Goal: Find specific page/section: Find specific page/section

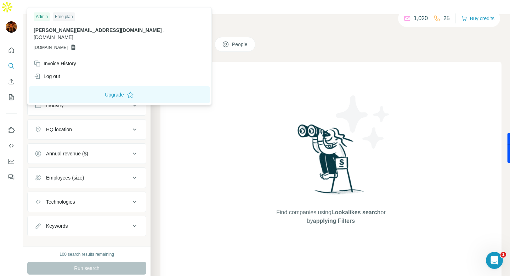
click at [7, 21] on img at bounding box center [11, 26] width 11 height 11
click at [64, 15] on div "Free plan" at bounding box center [64, 16] width 22 height 9
click at [47, 15] on div "Admin" at bounding box center [42, 16] width 16 height 9
click at [8, 47] on icon "Quick start" at bounding box center [11, 50] width 7 height 7
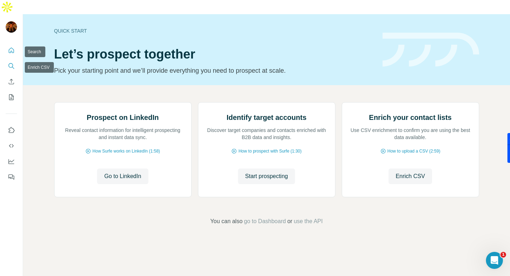
click at [11, 62] on icon "Search" at bounding box center [11, 65] width 7 height 7
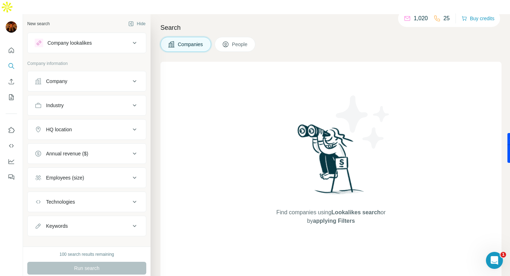
click at [83, 251] on div "100 search results remaining" at bounding box center [87, 254] width 55 height 6
click at [11, 47] on icon "Quick start" at bounding box center [11, 50] width 7 height 7
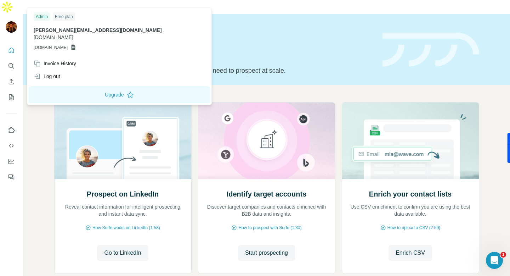
click at [47, 17] on div "Admin" at bounding box center [42, 16] width 16 height 9
click at [52, 60] on div "Invoice History" at bounding box center [55, 63] width 43 height 7
